Goal: Task Accomplishment & Management: Use online tool/utility

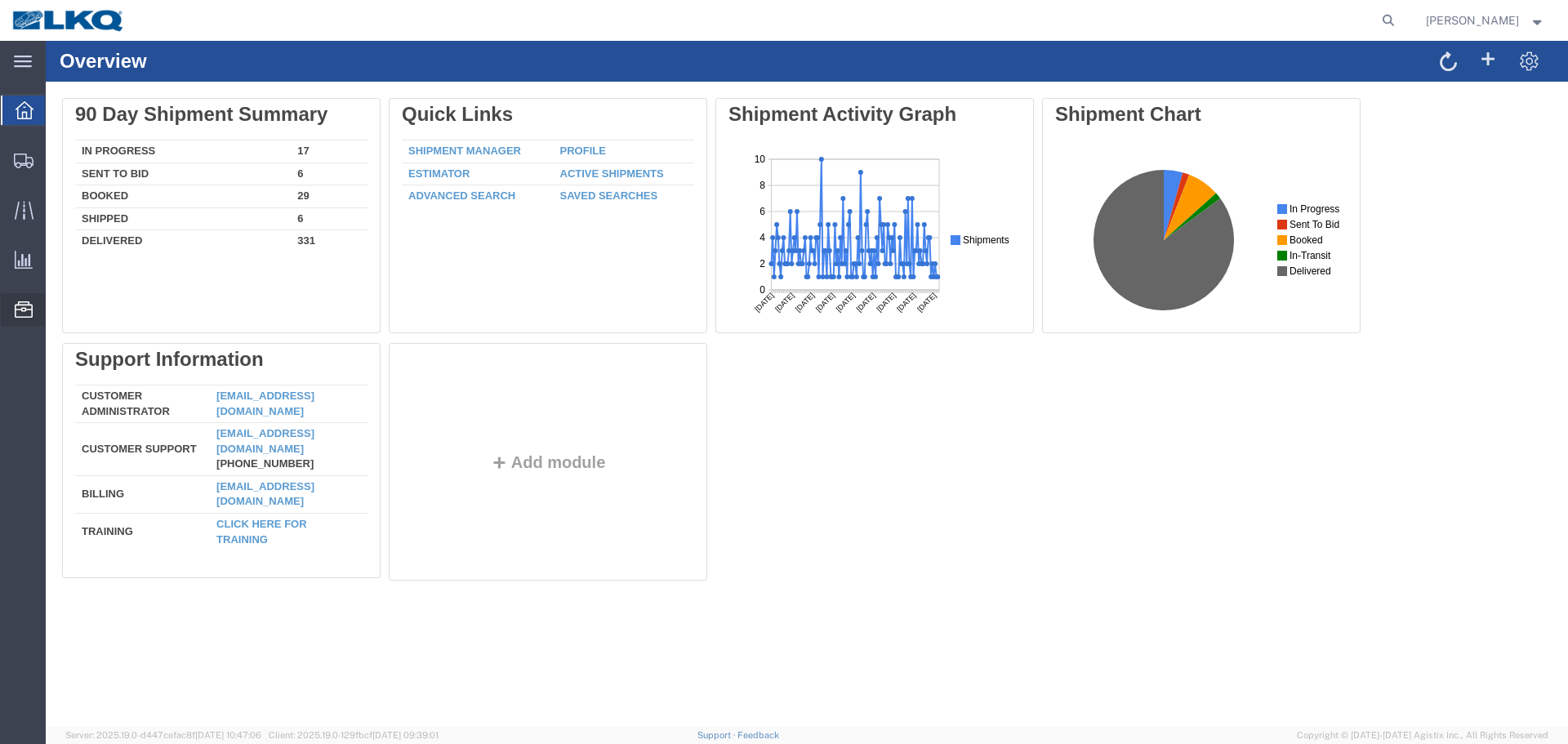
click at [0, 0] on span "Location Appointment" at bounding box center [0, 0] width 0 height 0
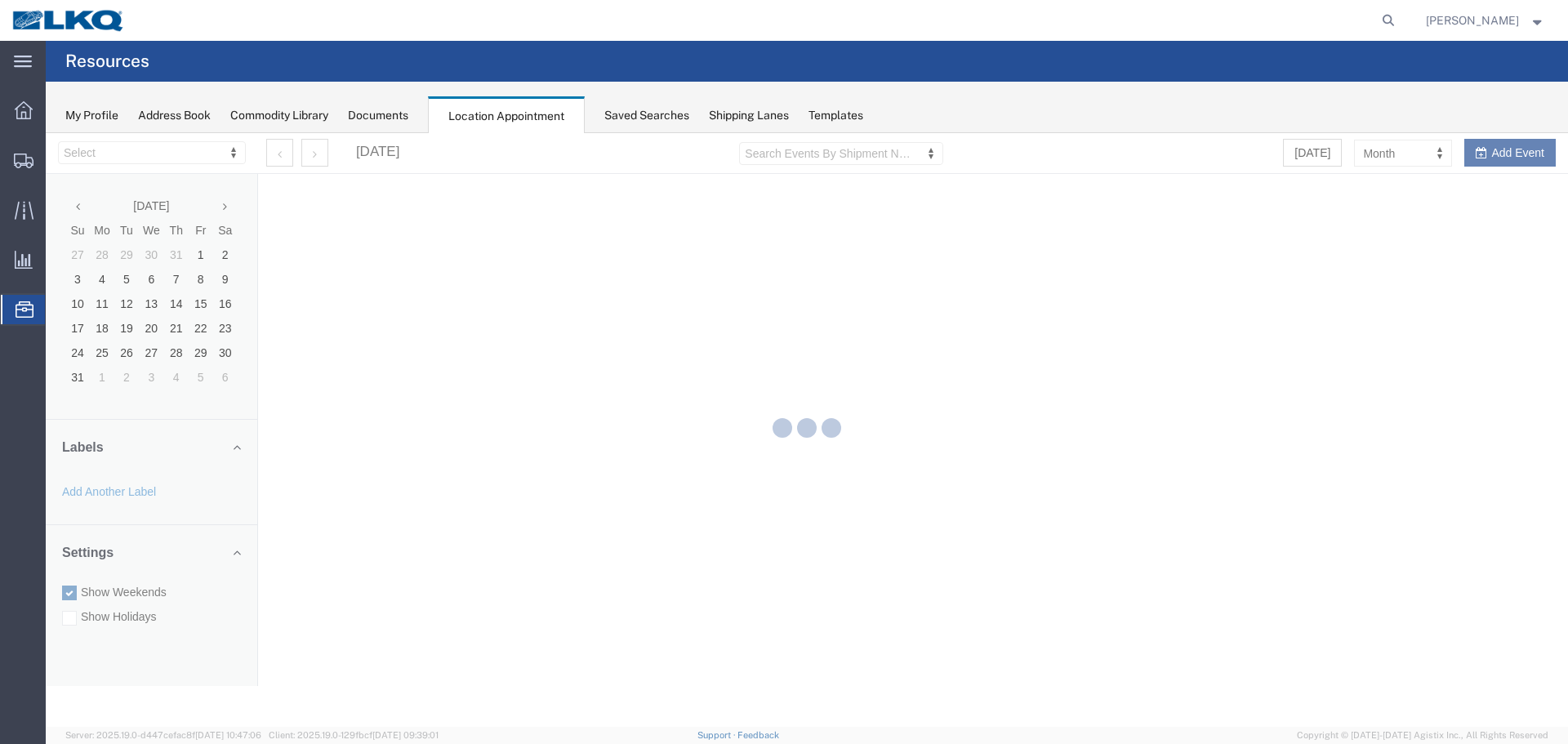
select select "28018"
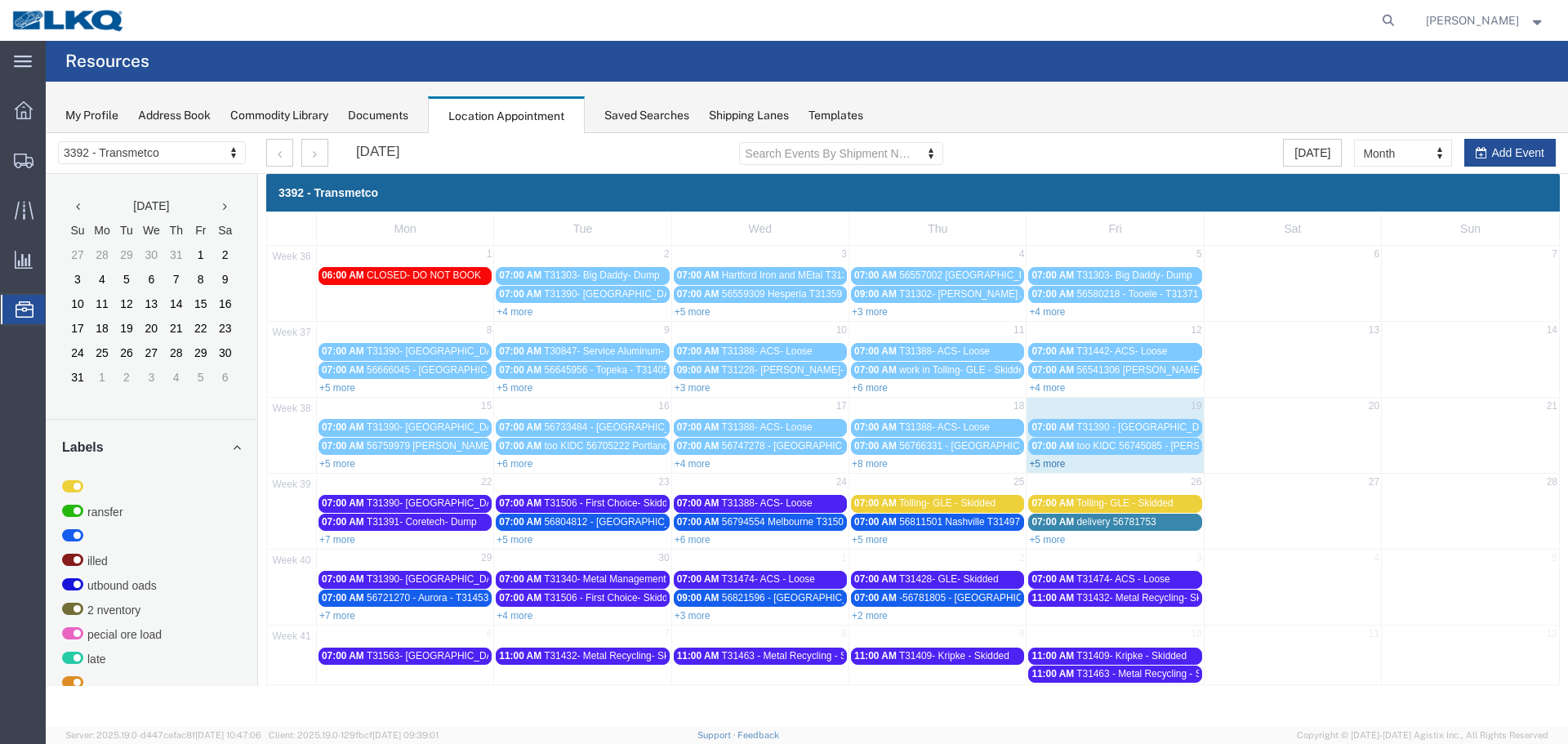
click at [1048, 463] on link "+5 more" at bounding box center [1047, 464] width 36 height 11
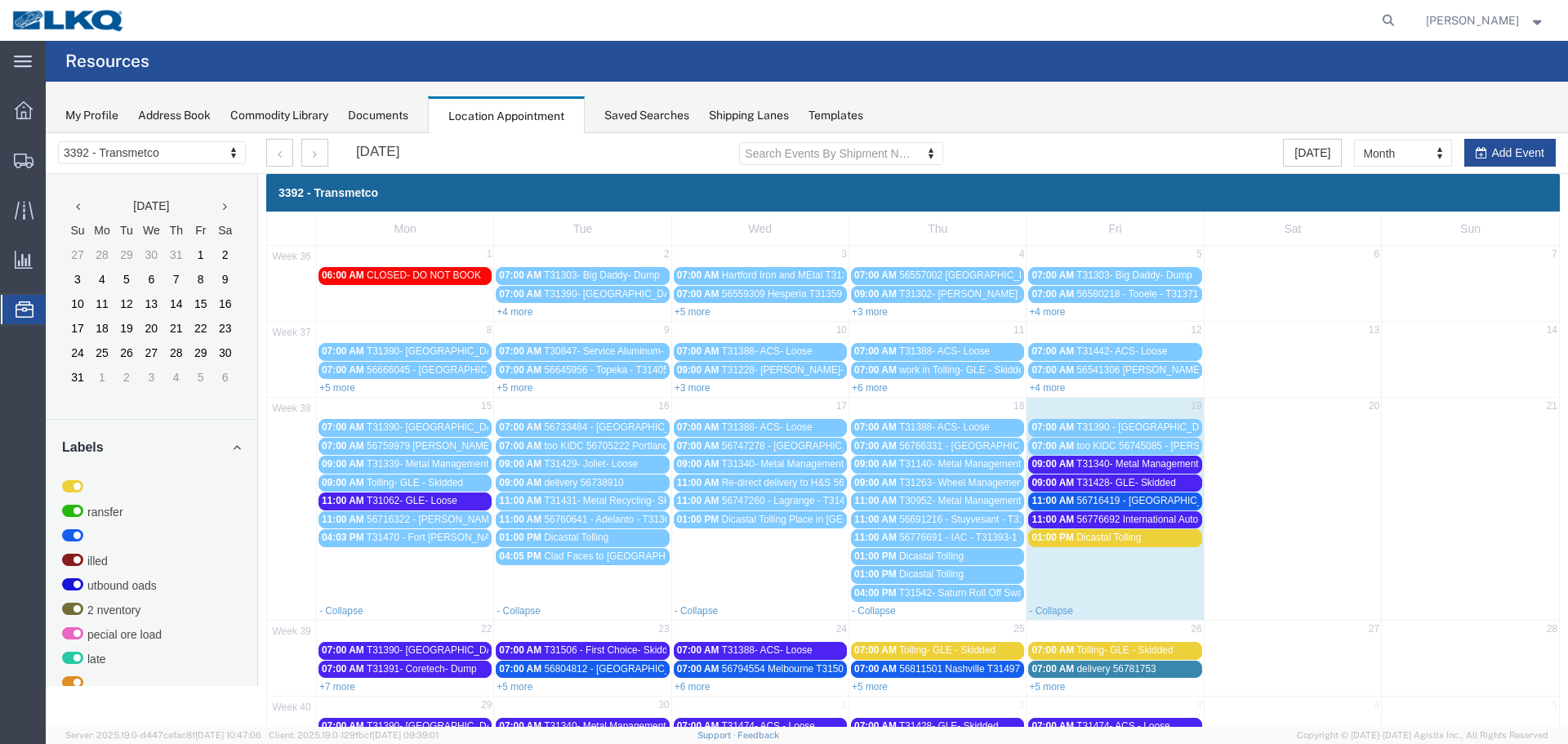
click at [1108, 461] on span "T31340- Metal Management- Dump" at bounding box center [1153, 464] width 153 height 11
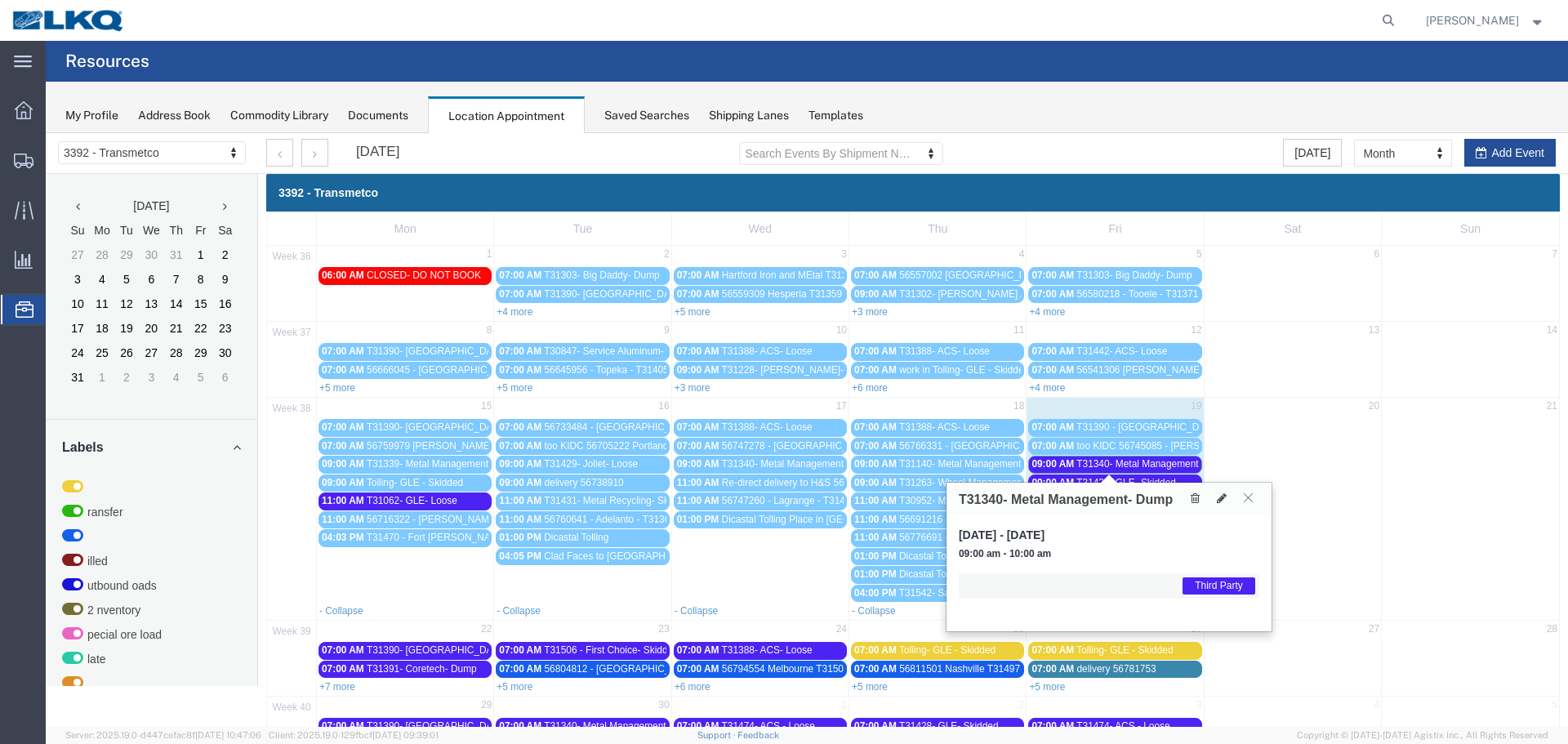
click at [1247, 498] on icon at bounding box center [1248, 497] width 9 height 10
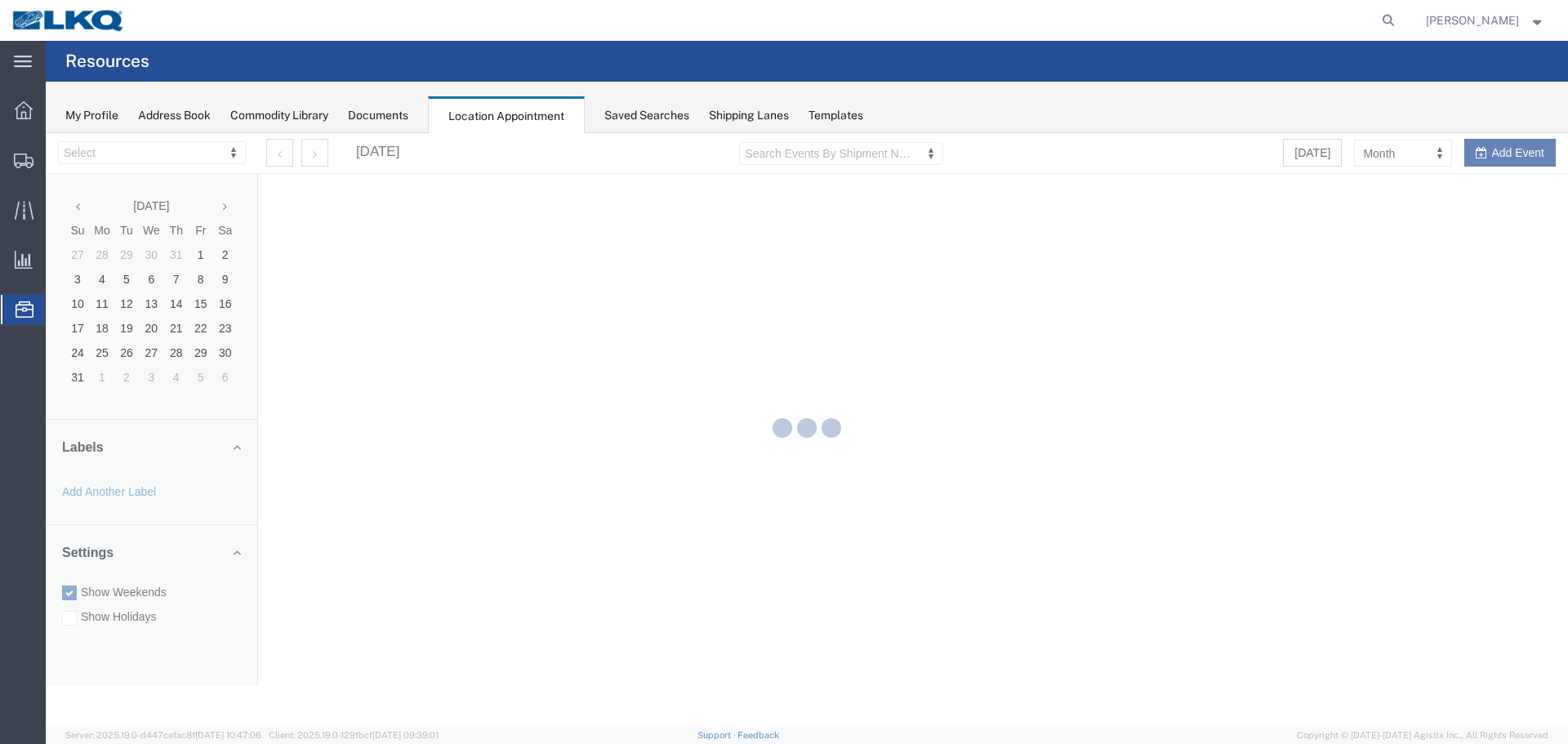
select select "28018"
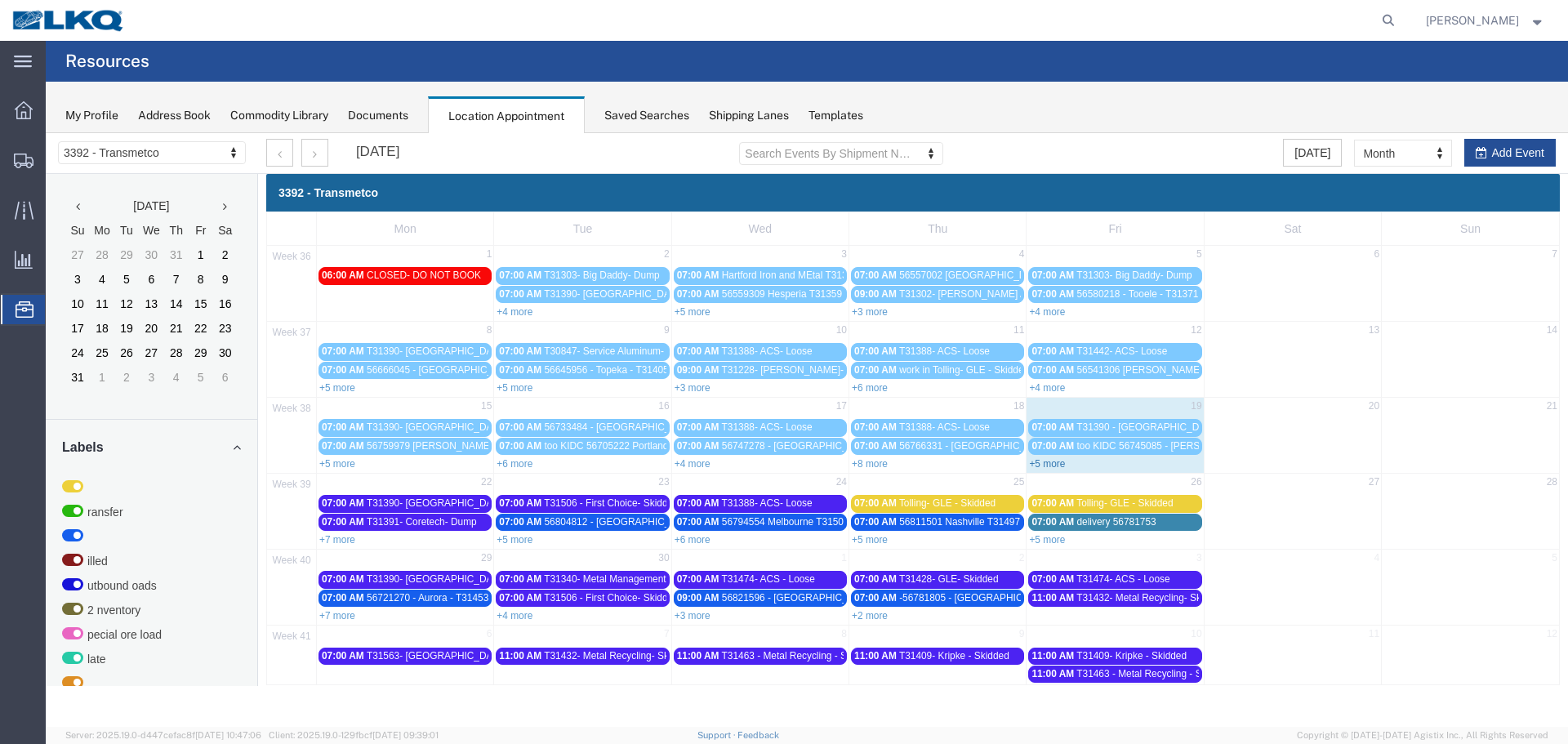
click at [1044, 465] on link "+5 more" at bounding box center [1047, 464] width 36 height 11
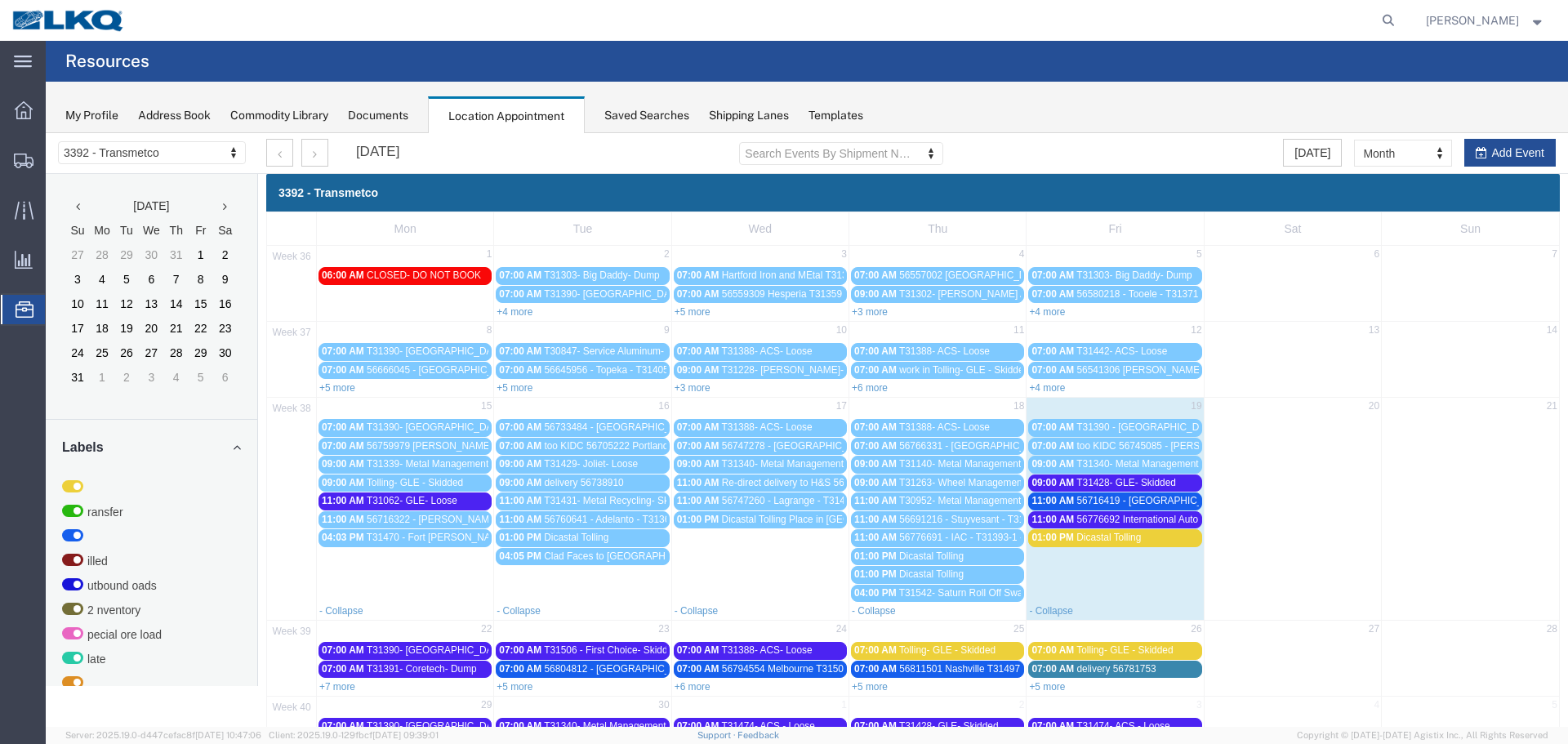
click at [1165, 521] on span "56776692 International Auto Core T31393-2 Skidded" at bounding box center [1190, 519] width 227 height 11
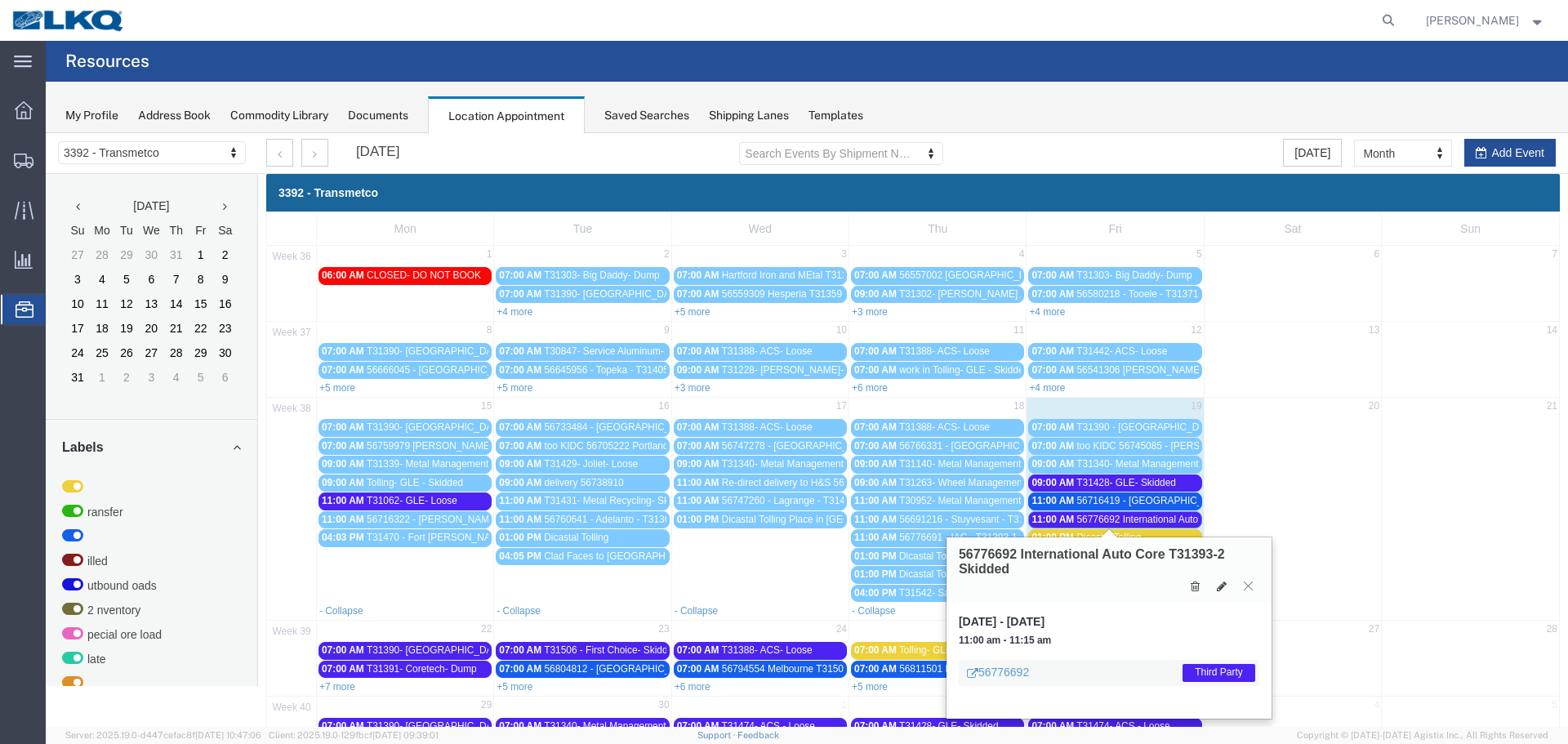
click at [1247, 589] on icon at bounding box center [1248, 586] width 9 height 10
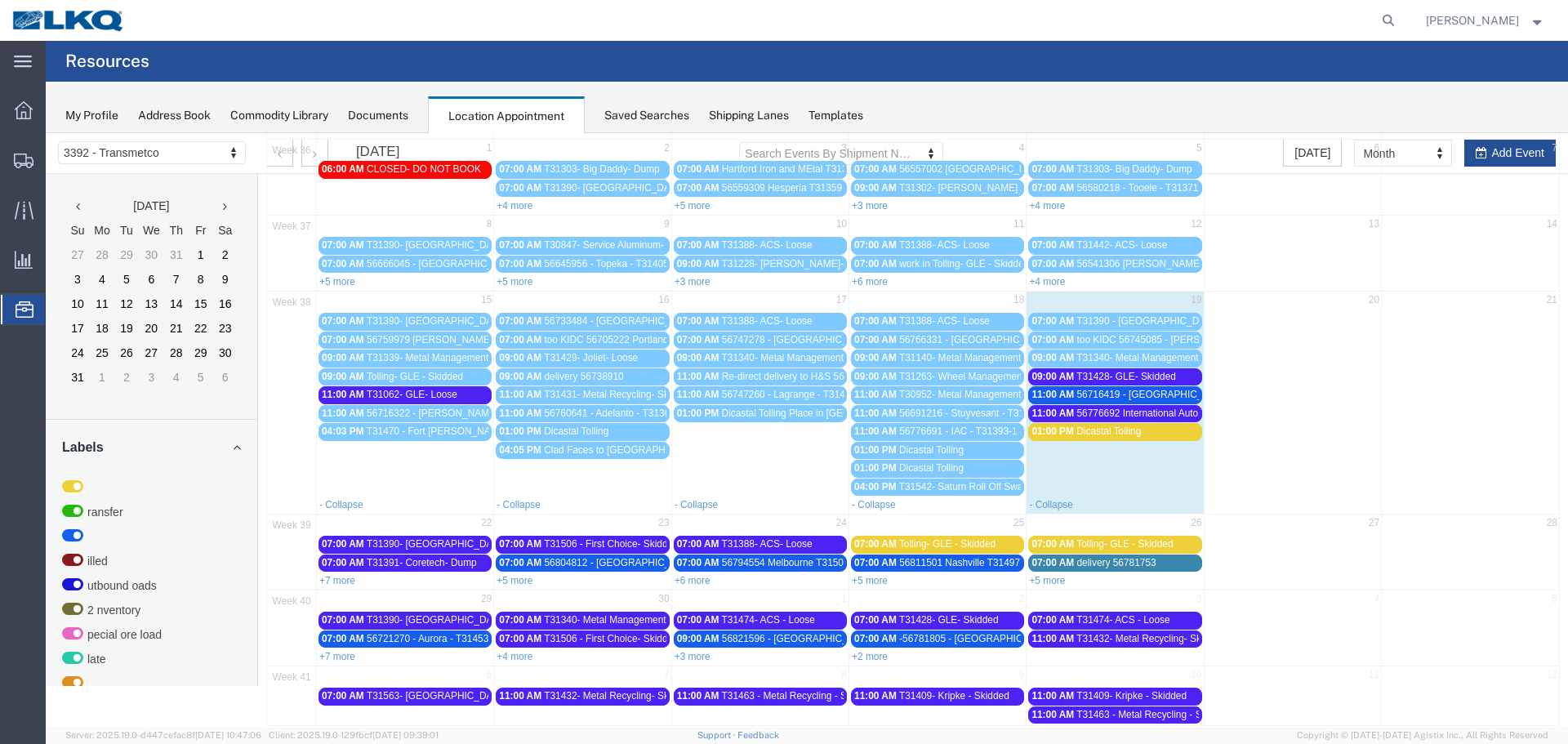
scroll to position [123, 0]
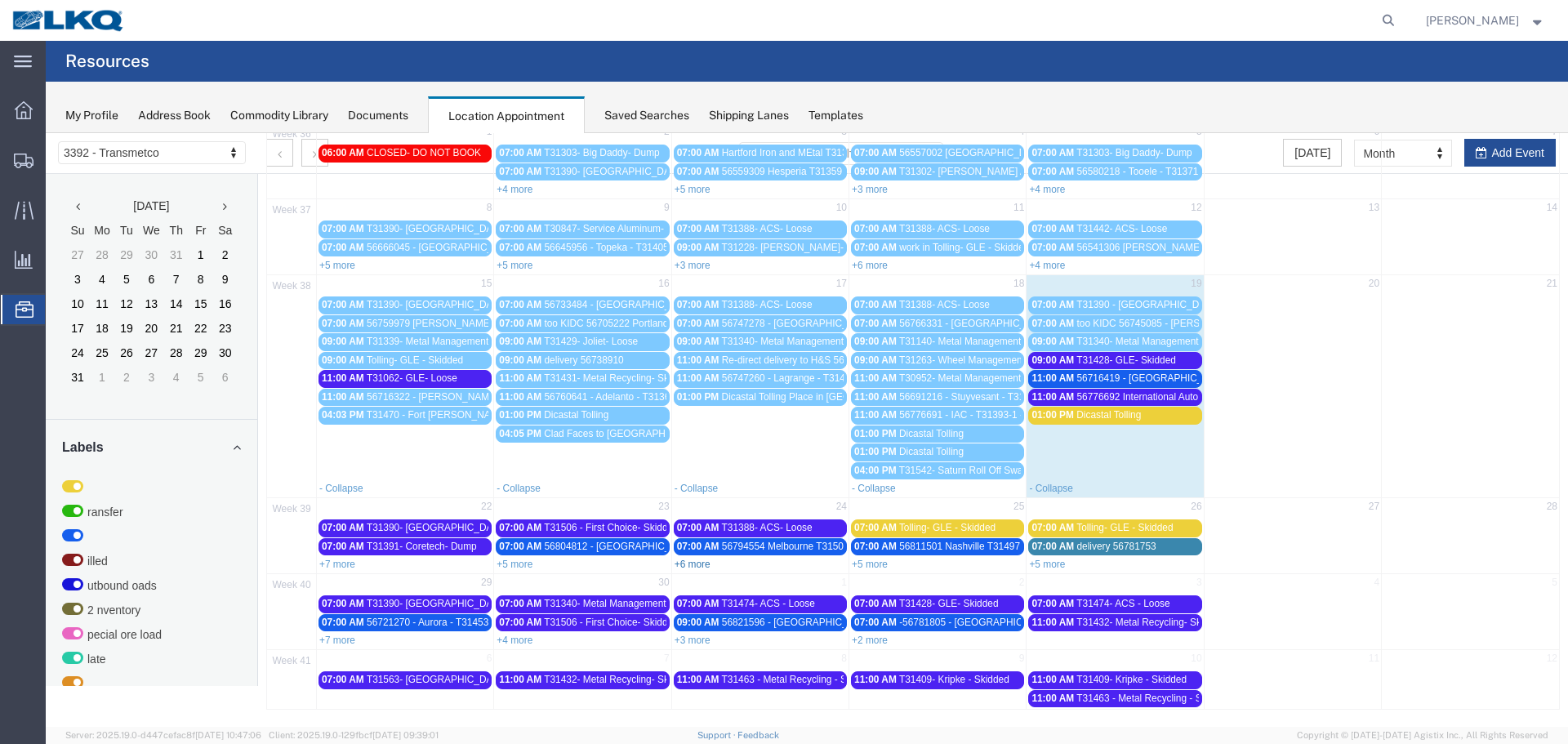
click at [689, 564] on link "+6 more" at bounding box center [693, 565] width 36 height 11
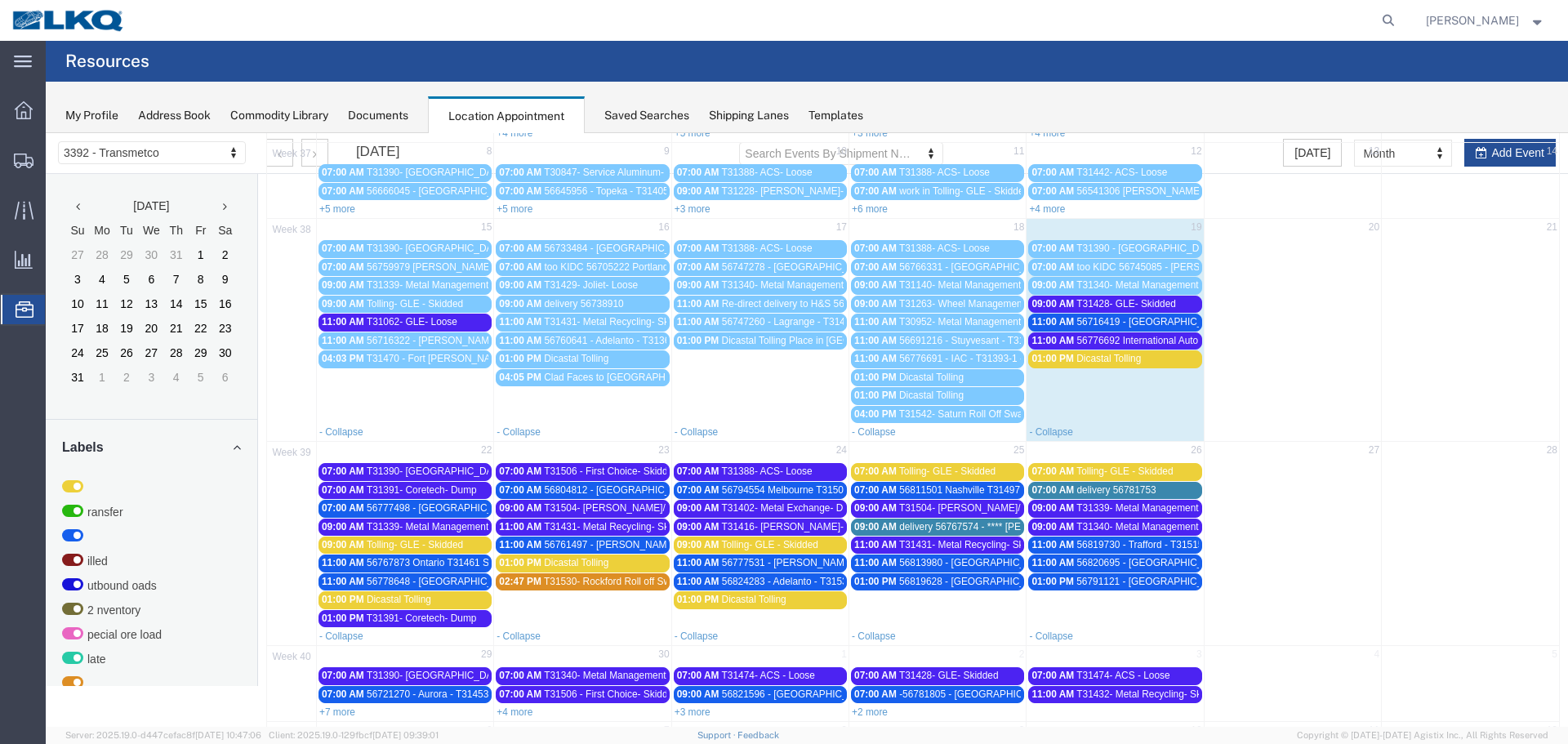
scroll to position [252, 0]
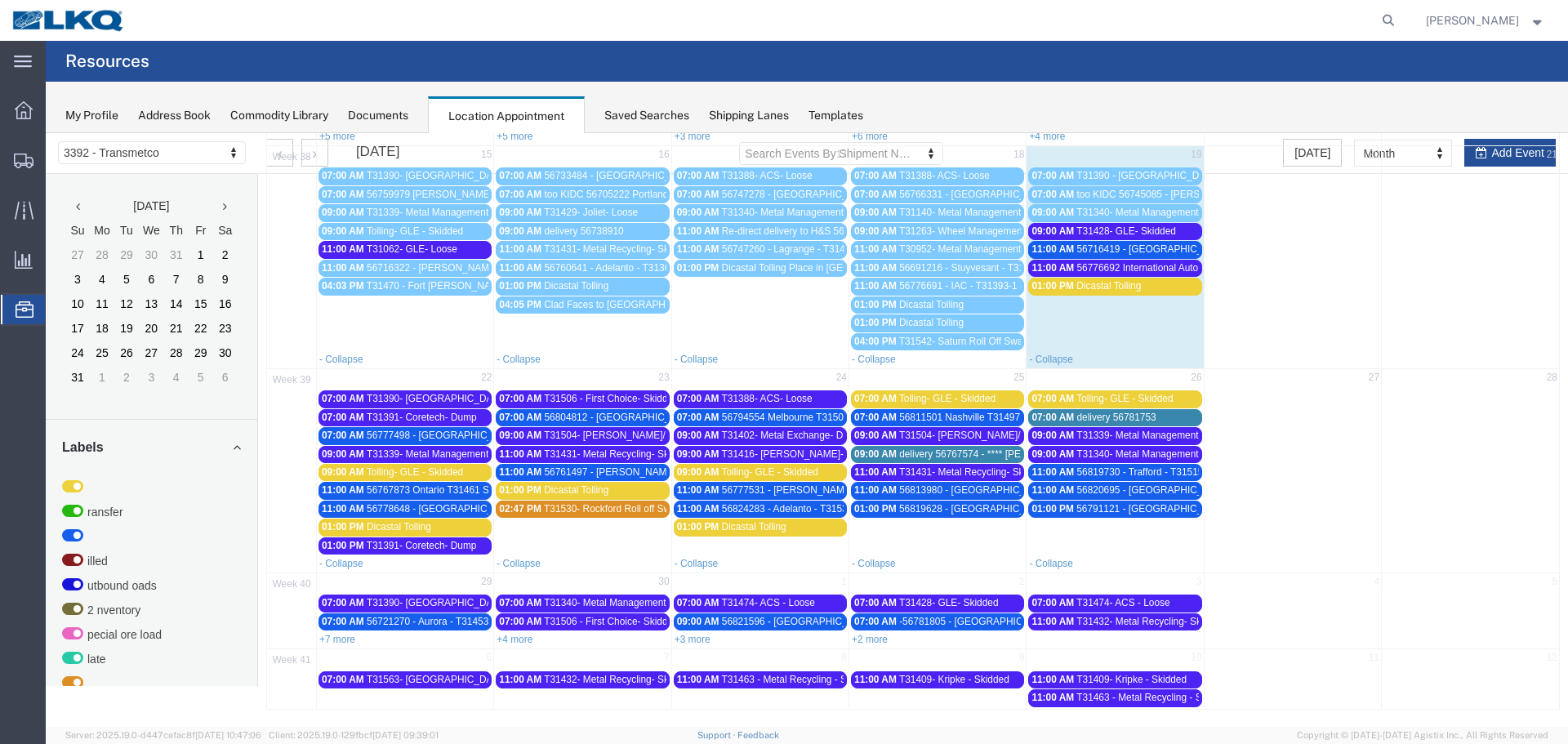
drag, startPoint x: 682, startPoint y: 645, endPoint x: 682, endPoint y: 637, distance: 8.0
click at [682, 638] on link "+3 more" at bounding box center [693, 640] width 36 height 11
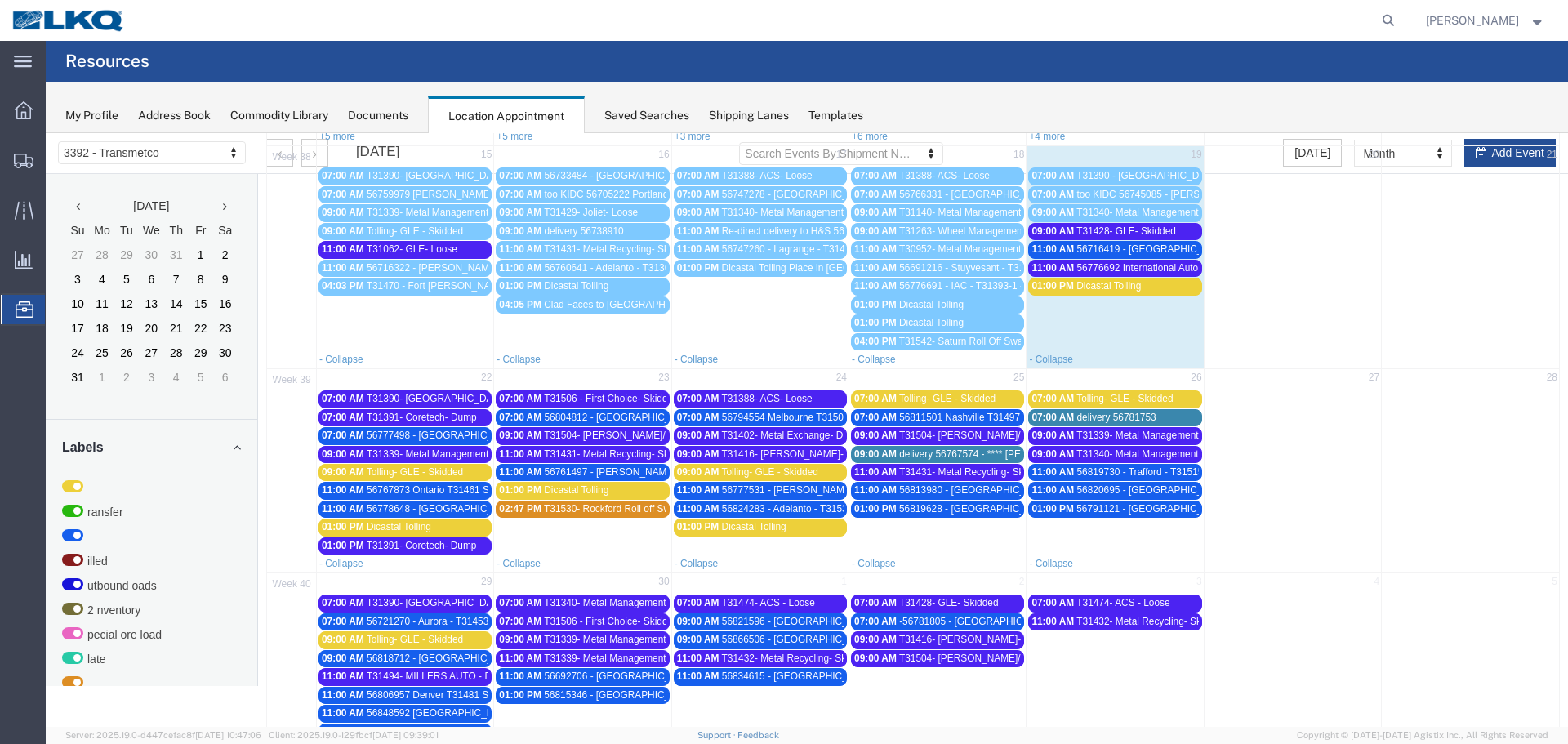
click at [682, 637] on span "09:00 AM" at bounding box center [699, 640] width 43 height 11
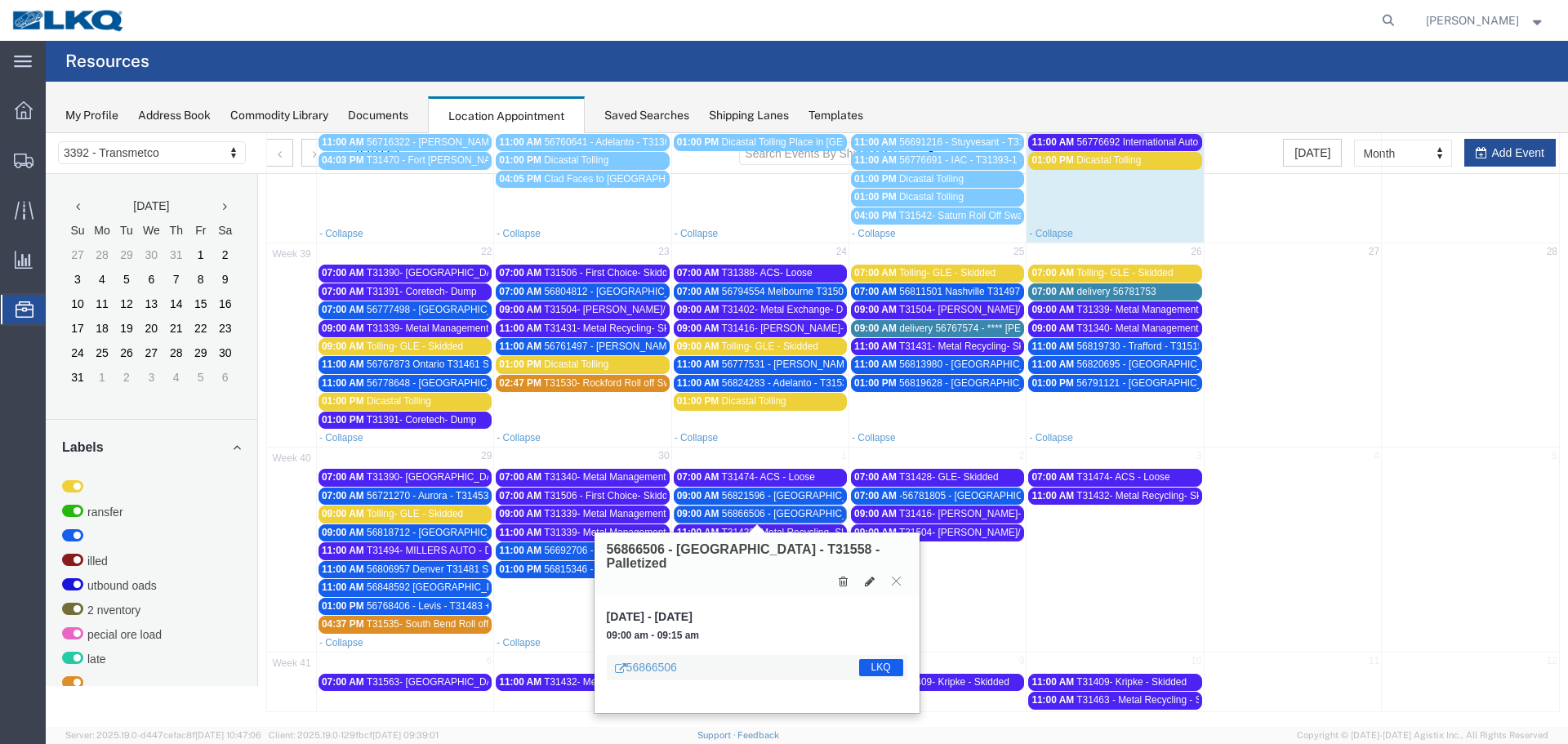
scroll to position [380, 0]
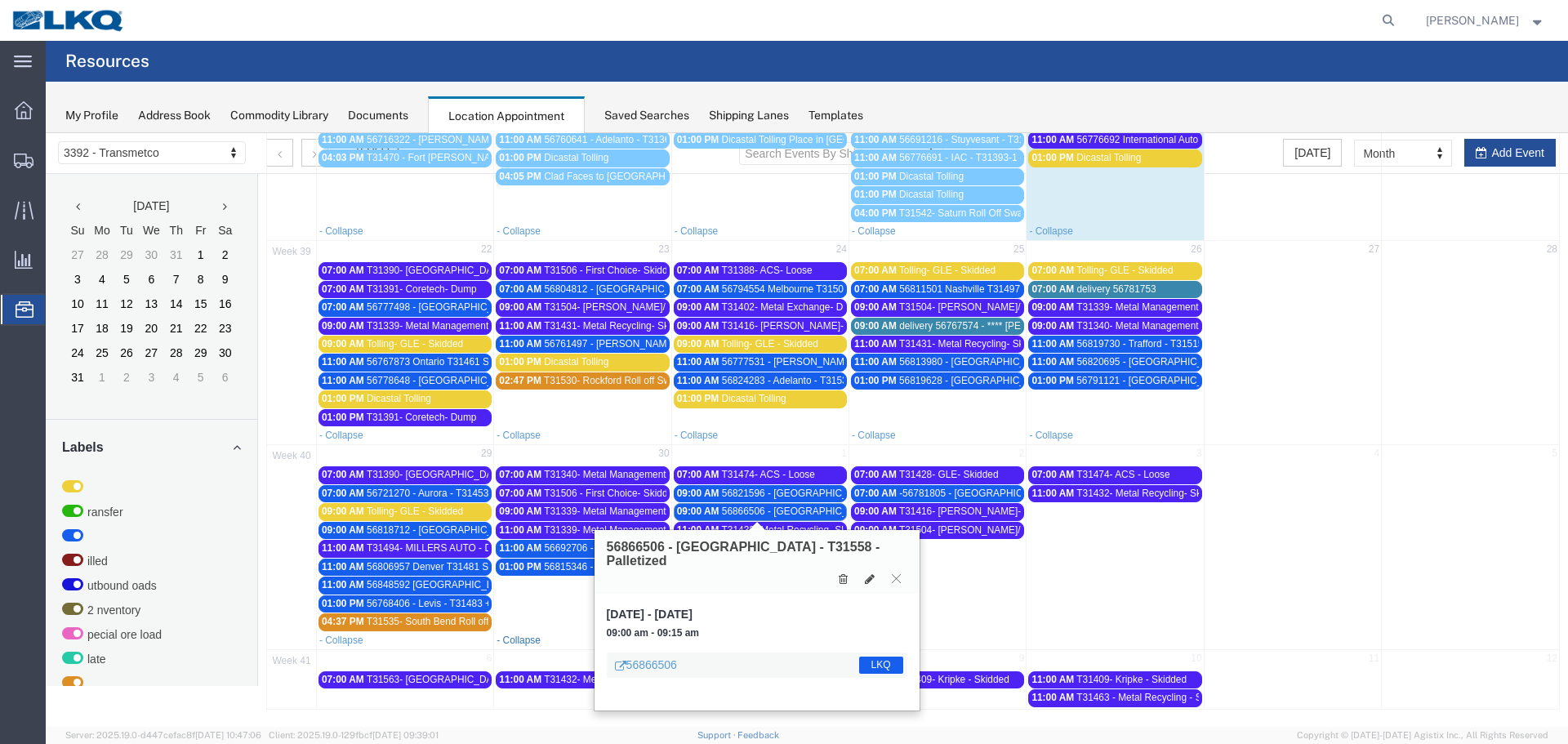
click at [522, 643] on link "- Collapse" at bounding box center [519, 641] width 44 height 11
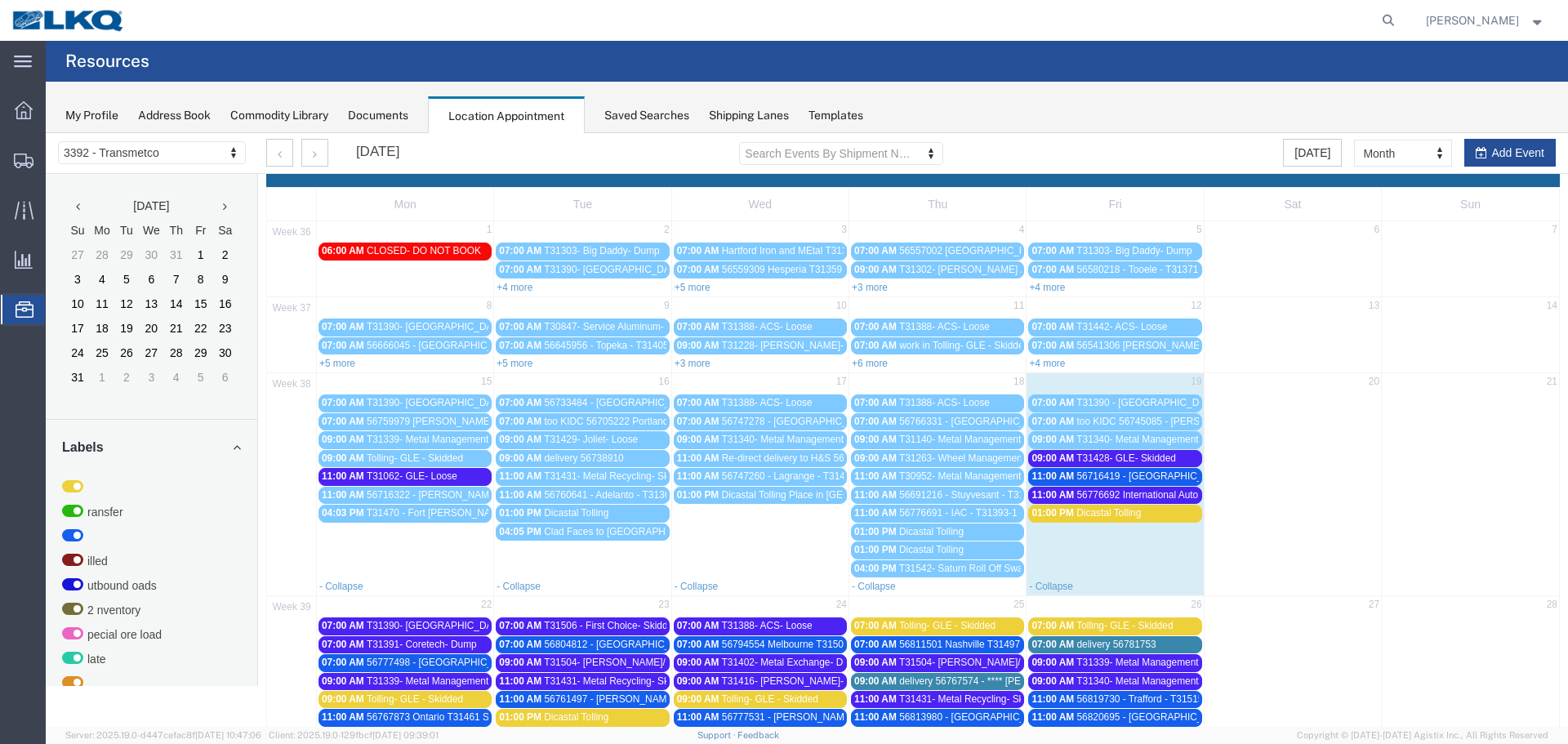
scroll to position [24, 0]
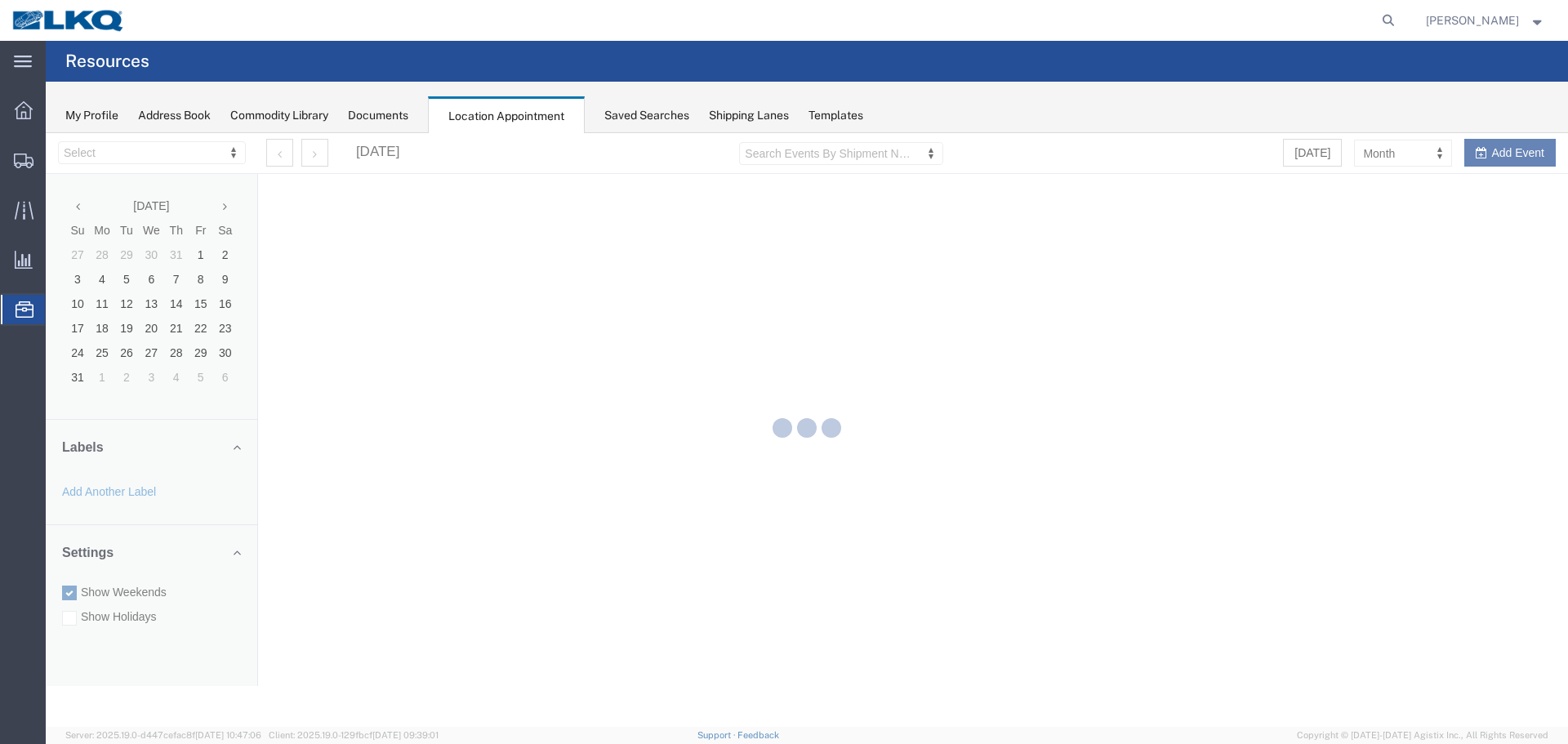
select select "28018"
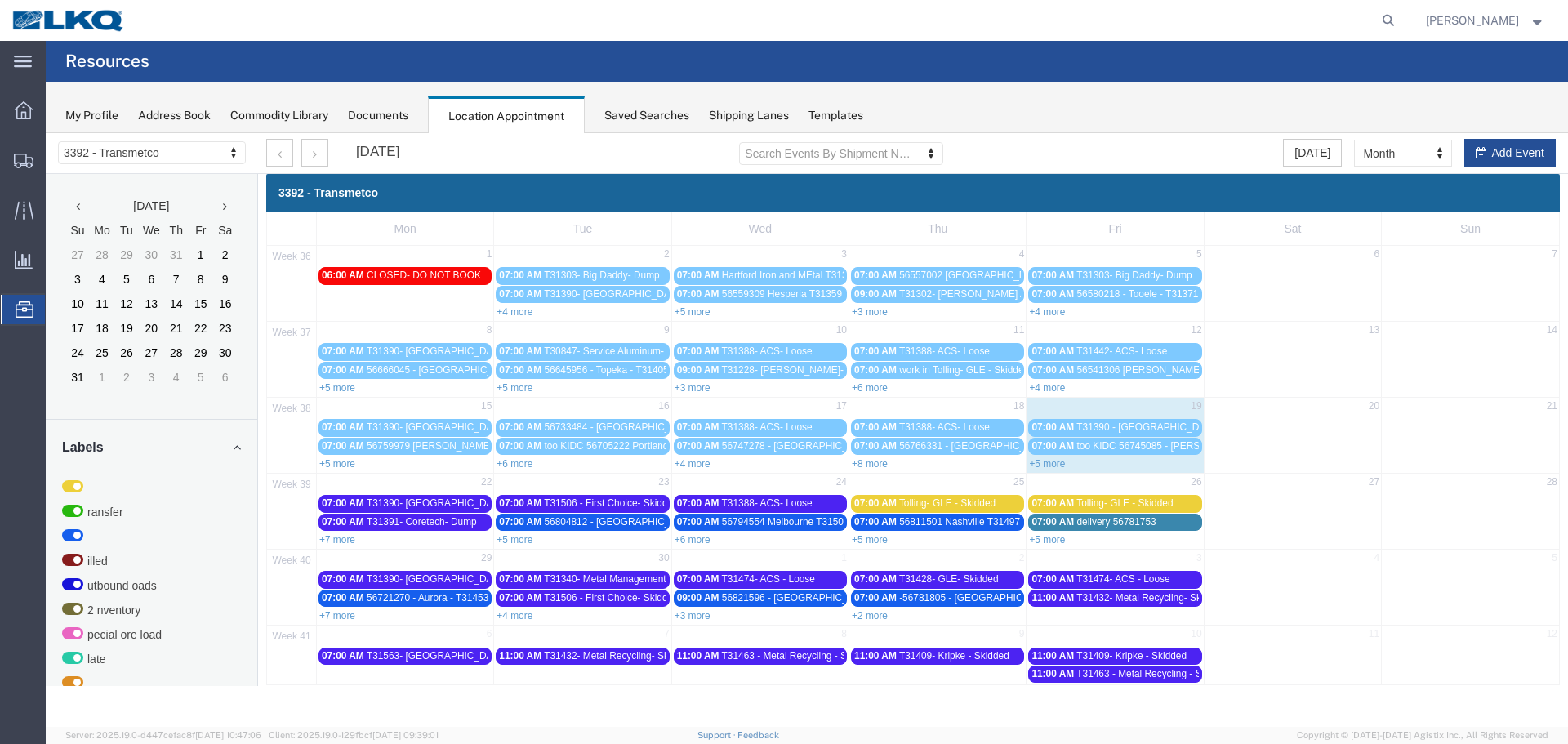
click at [689, 388] on link "+3 more" at bounding box center [693, 388] width 36 height 11
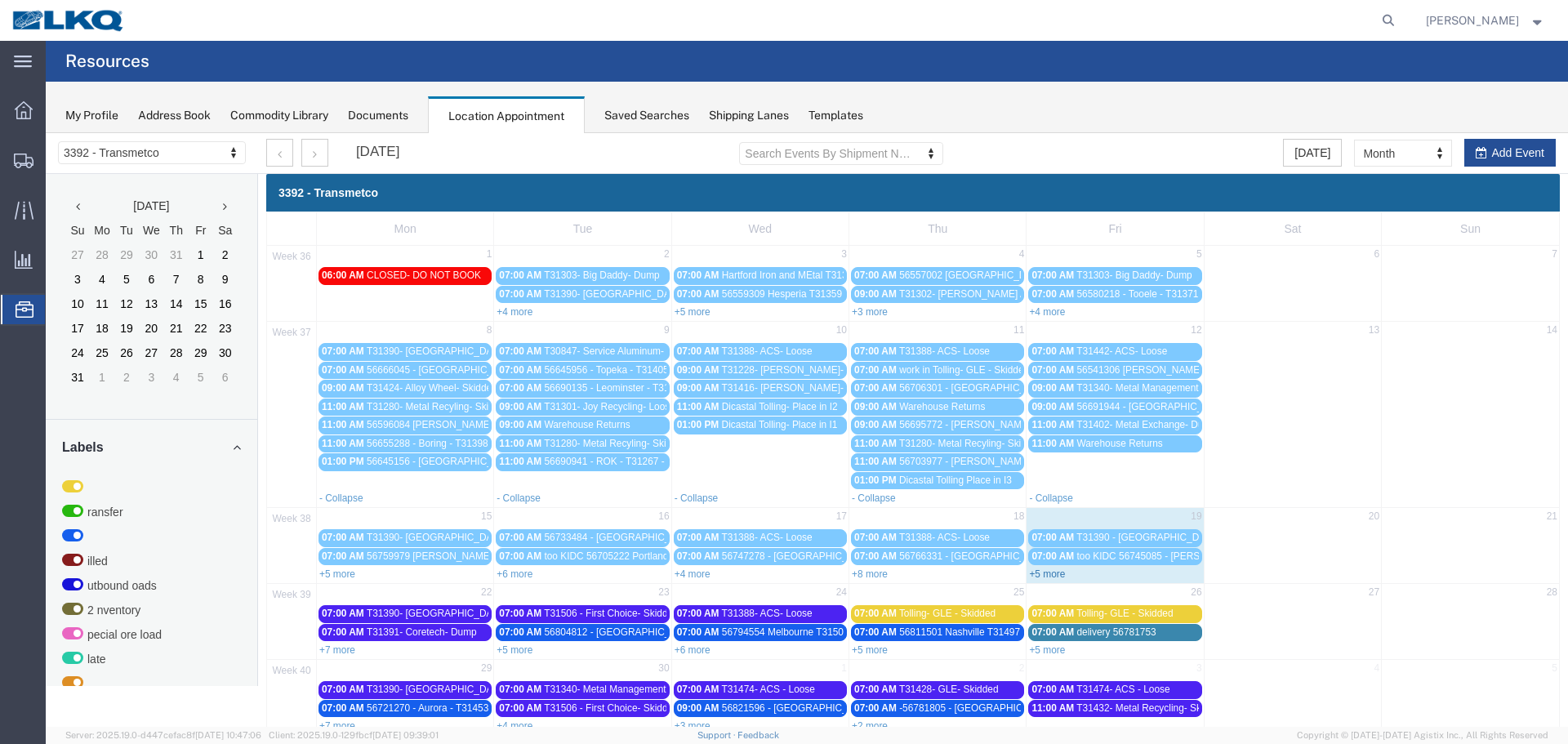
click at [1038, 574] on link "+5 more" at bounding box center [1047, 574] width 36 height 11
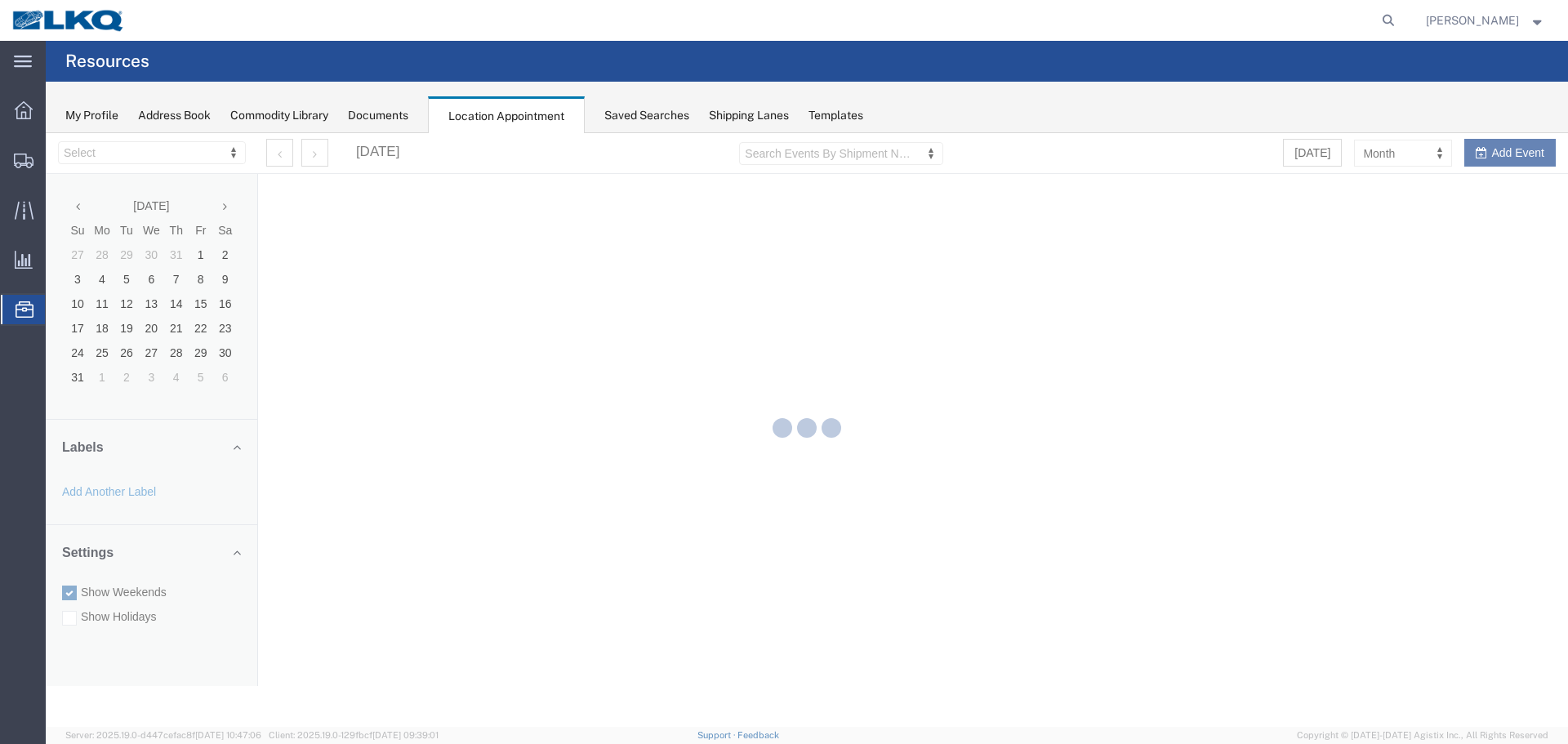
select select "28018"
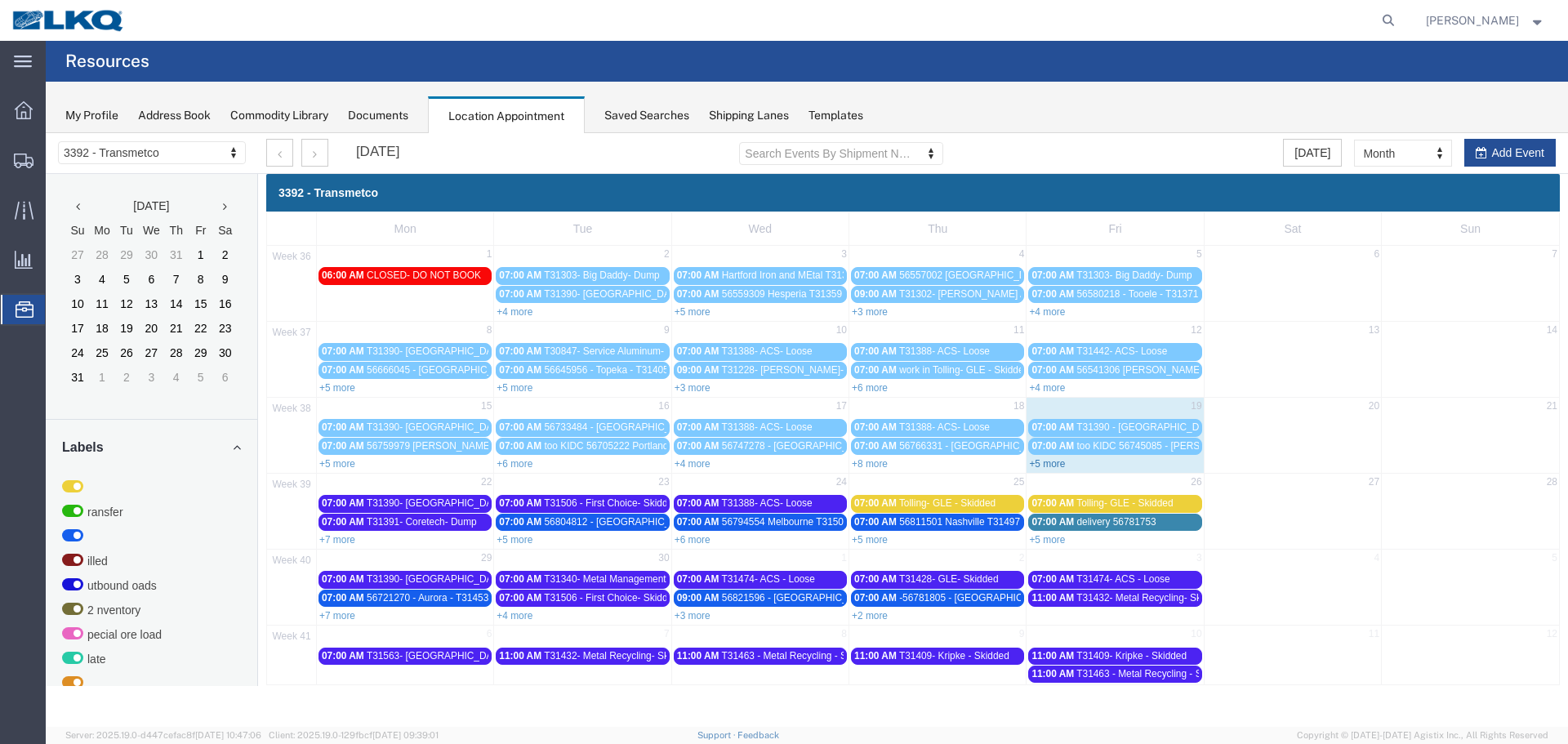
click at [1041, 466] on link "+5 more" at bounding box center [1047, 464] width 36 height 11
